Goal: Use online tool/utility: Utilize a website feature to perform a specific function

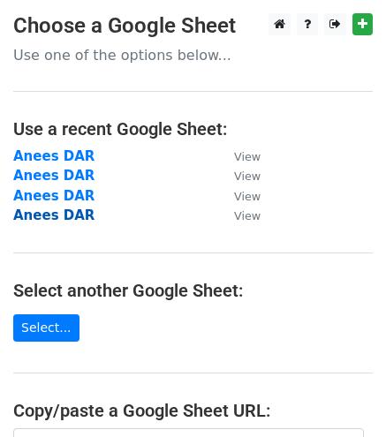
click at [69, 219] on strong "Anees DAR" at bounding box center [53, 216] width 81 height 16
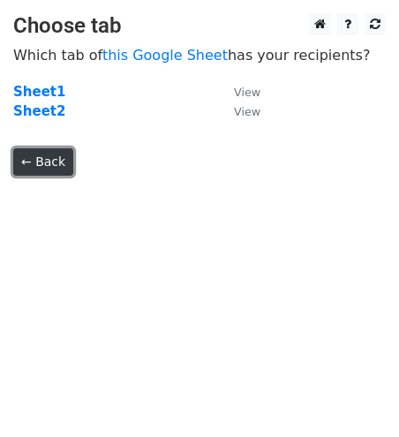
click at [35, 159] on link "← Back" at bounding box center [43, 161] width 60 height 27
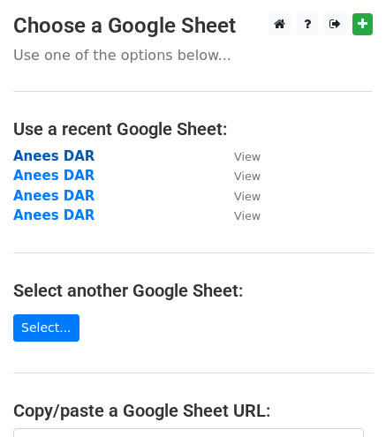
click at [47, 154] on strong "Anees DAR" at bounding box center [53, 156] width 81 height 16
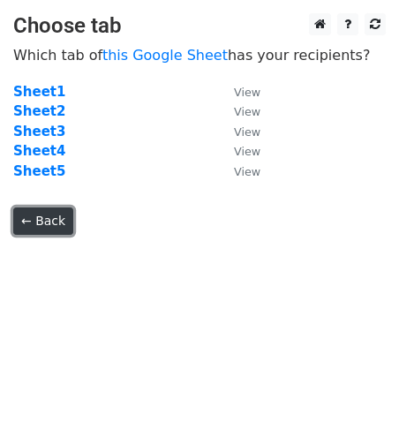
click at [19, 209] on link "← Back" at bounding box center [43, 221] width 60 height 27
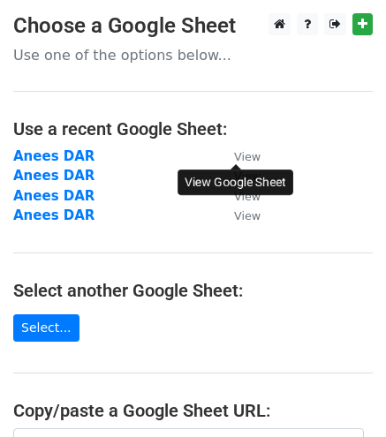
click at [238, 158] on small "View" at bounding box center [247, 156] width 27 height 13
click at [245, 162] on small "View" at bounding box center [247, 156] width 27 height 13
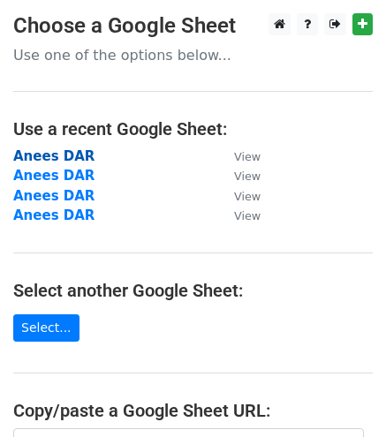
click at [22, 152] on strong "Anees DAR" at bounding box center [53, 156] width 81 height 16
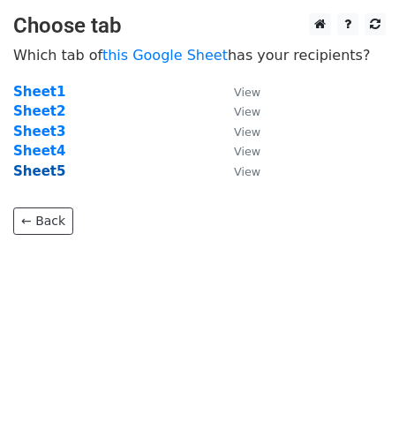
click at [23, 167] on strong "Sheet5" at bounding box center [39, 171] width 52 height 16
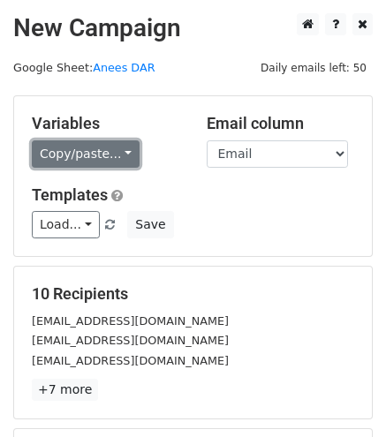
click at [83, 158] on link "Copy/paste..." at bounding box center [86, 153] width 108 height 27
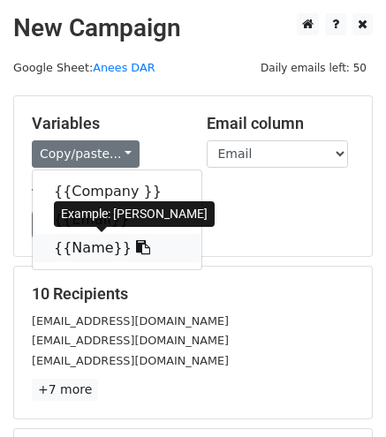
click at [80, 248] on link "{{Name}}" at bounding box center [117, 248] width 169 height 28
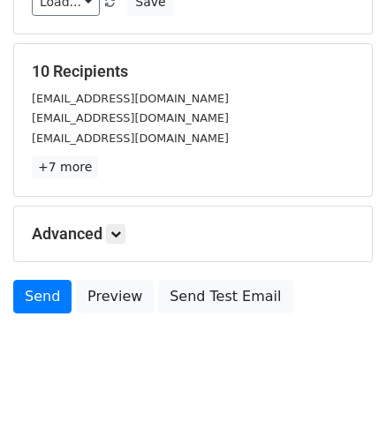
scroll to position [226, 0]
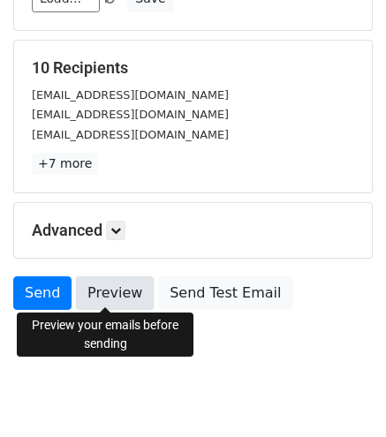
click at [96, 283] on link "Preview" at bounding box center [115, 294] width 78 height 34
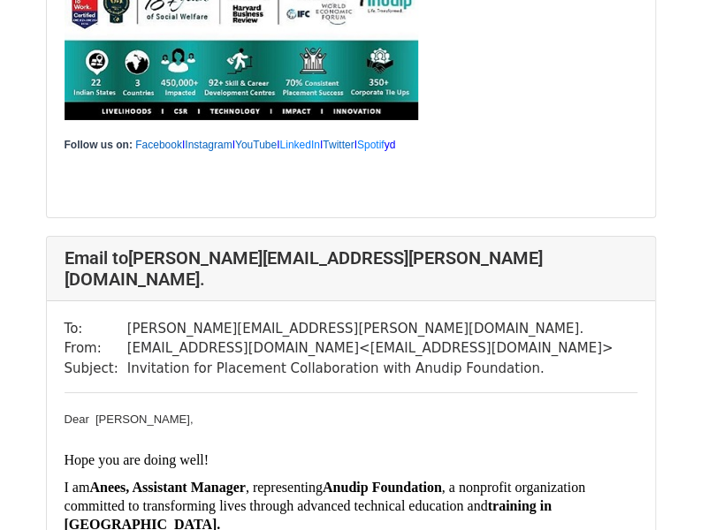
scroll to position [3953, 0]
